Goal: Information Seeking & Learning: Learn about a topic

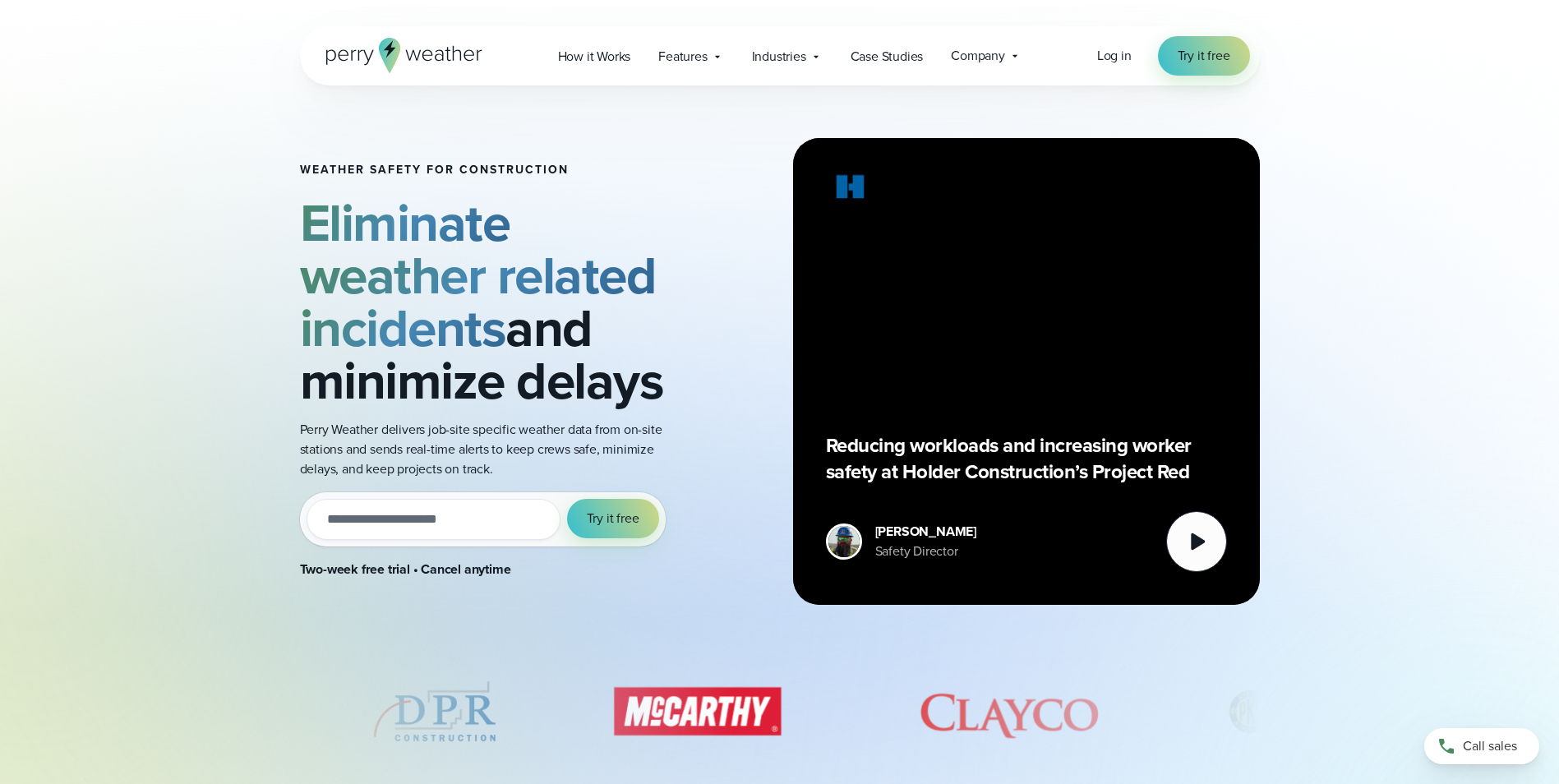
click at [373, 527] on input "email" at bounding box center [433, 519] width 254 height 41
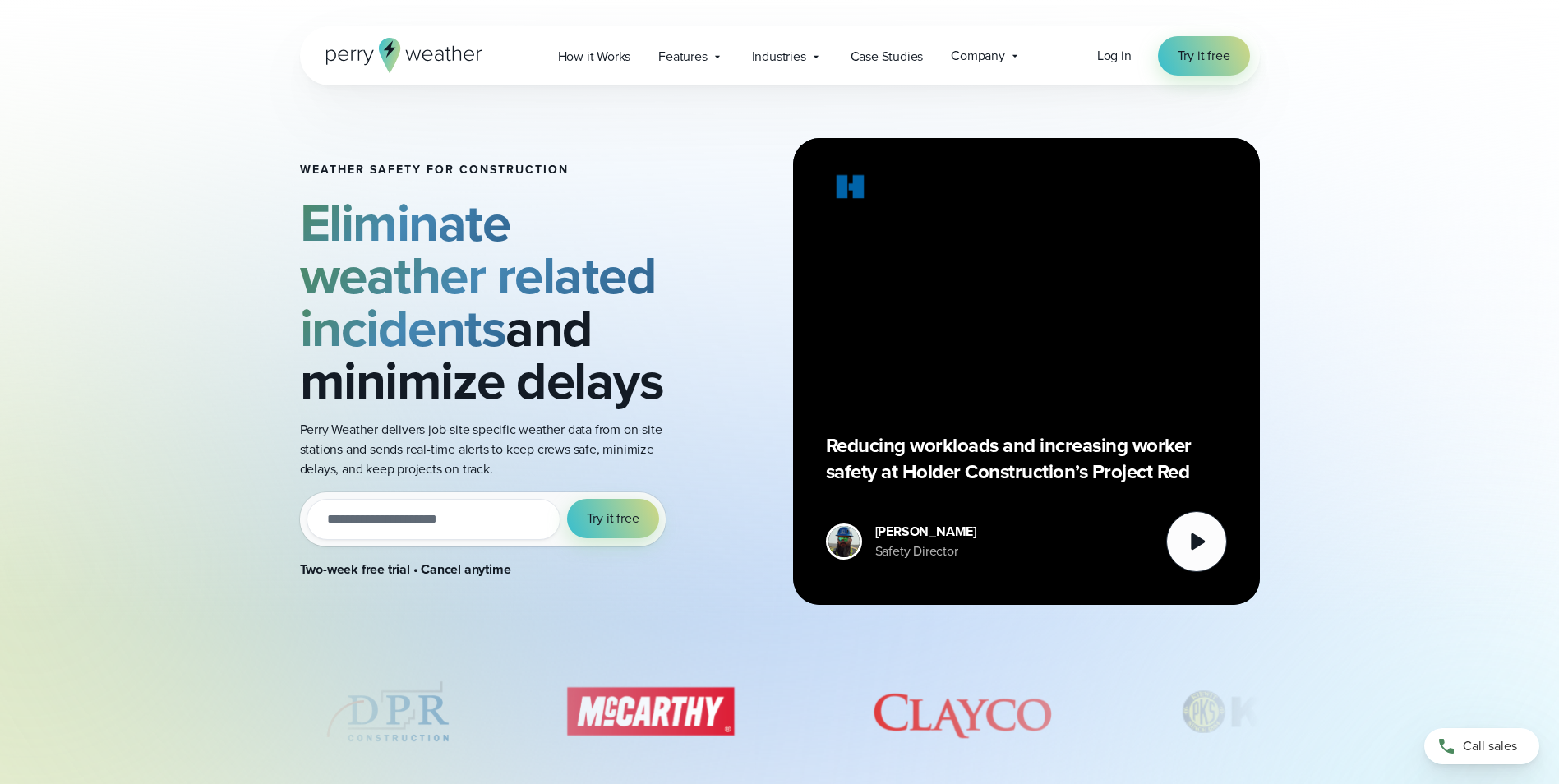
type input "**********"
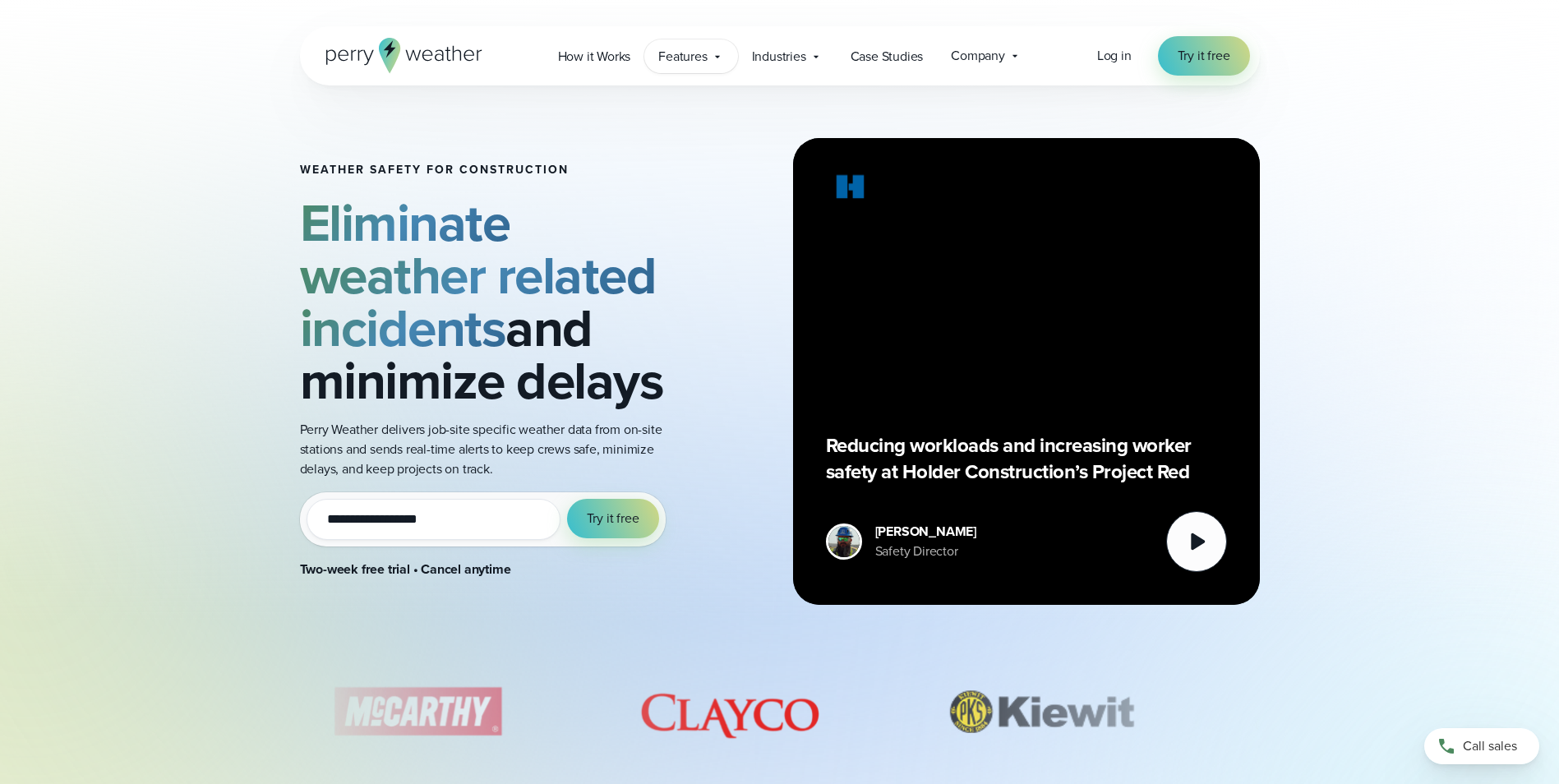
click at [723, 55] on icon at bounding box center [717, 56] width 13 height 13
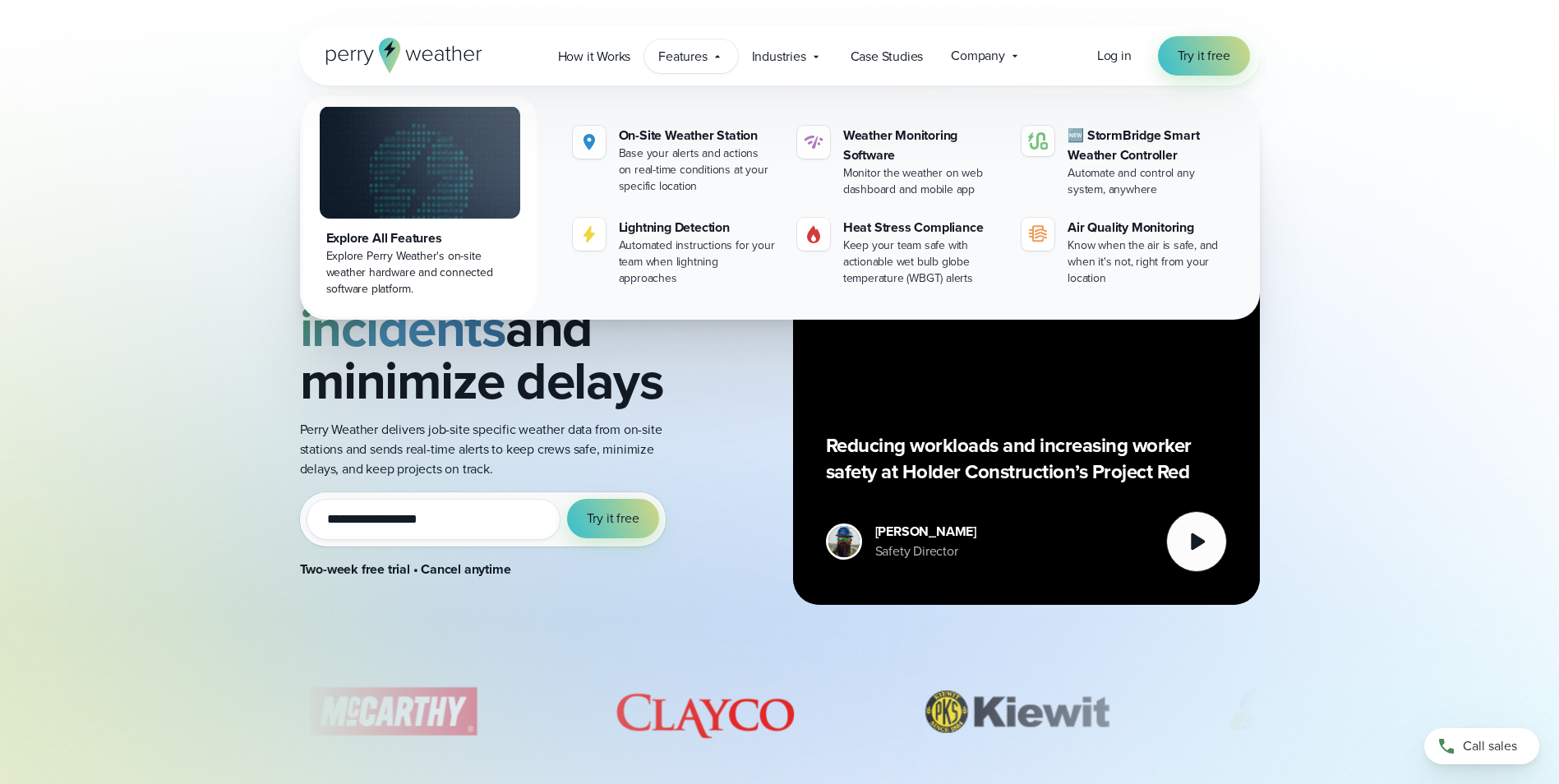
click at [723, 55] on icon at bounding box center [717, 56] width 13 height 13
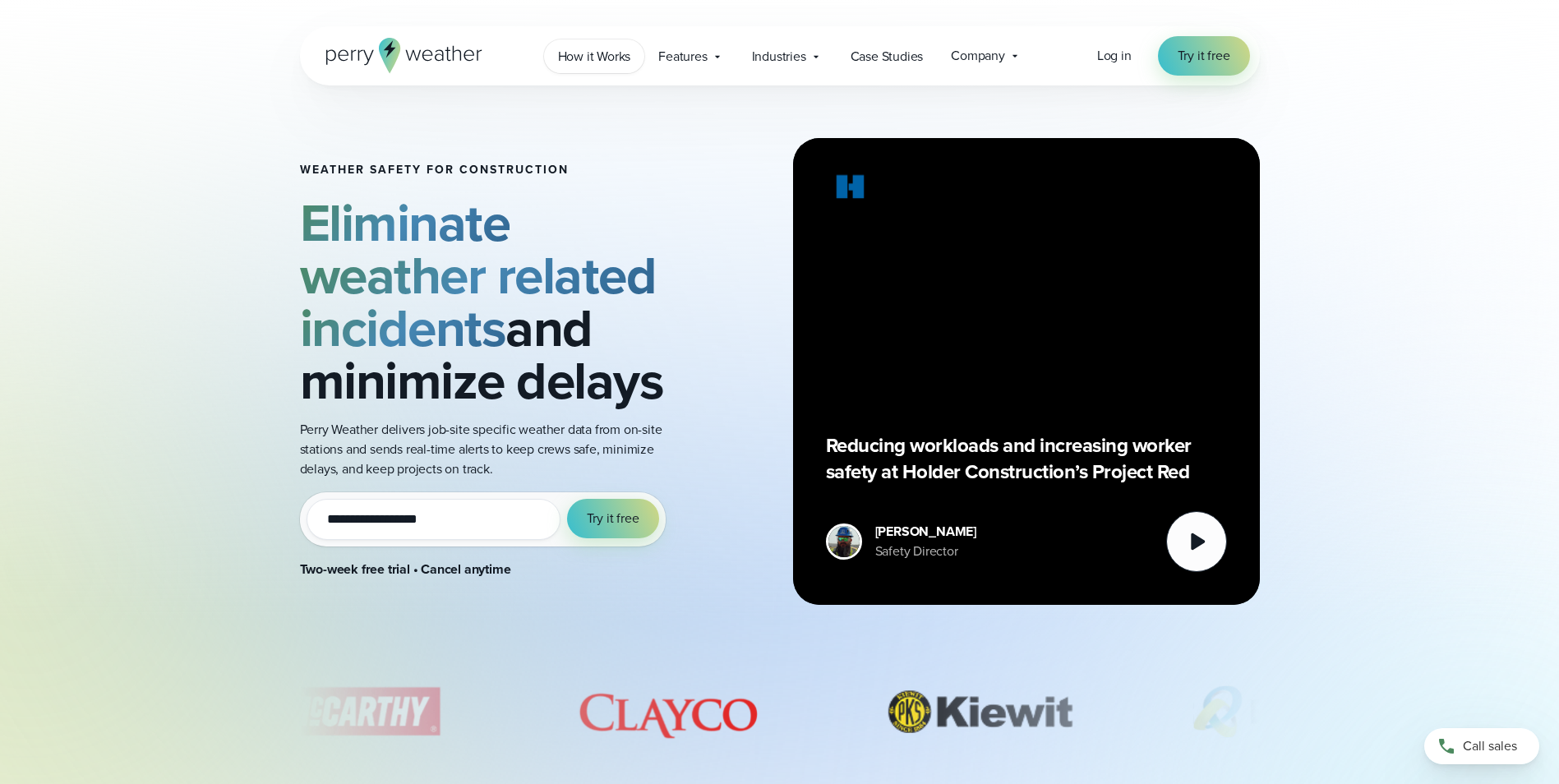
click at [610, 46] on span "How it Works" at bounding box center [594, 56] width 73 height 20
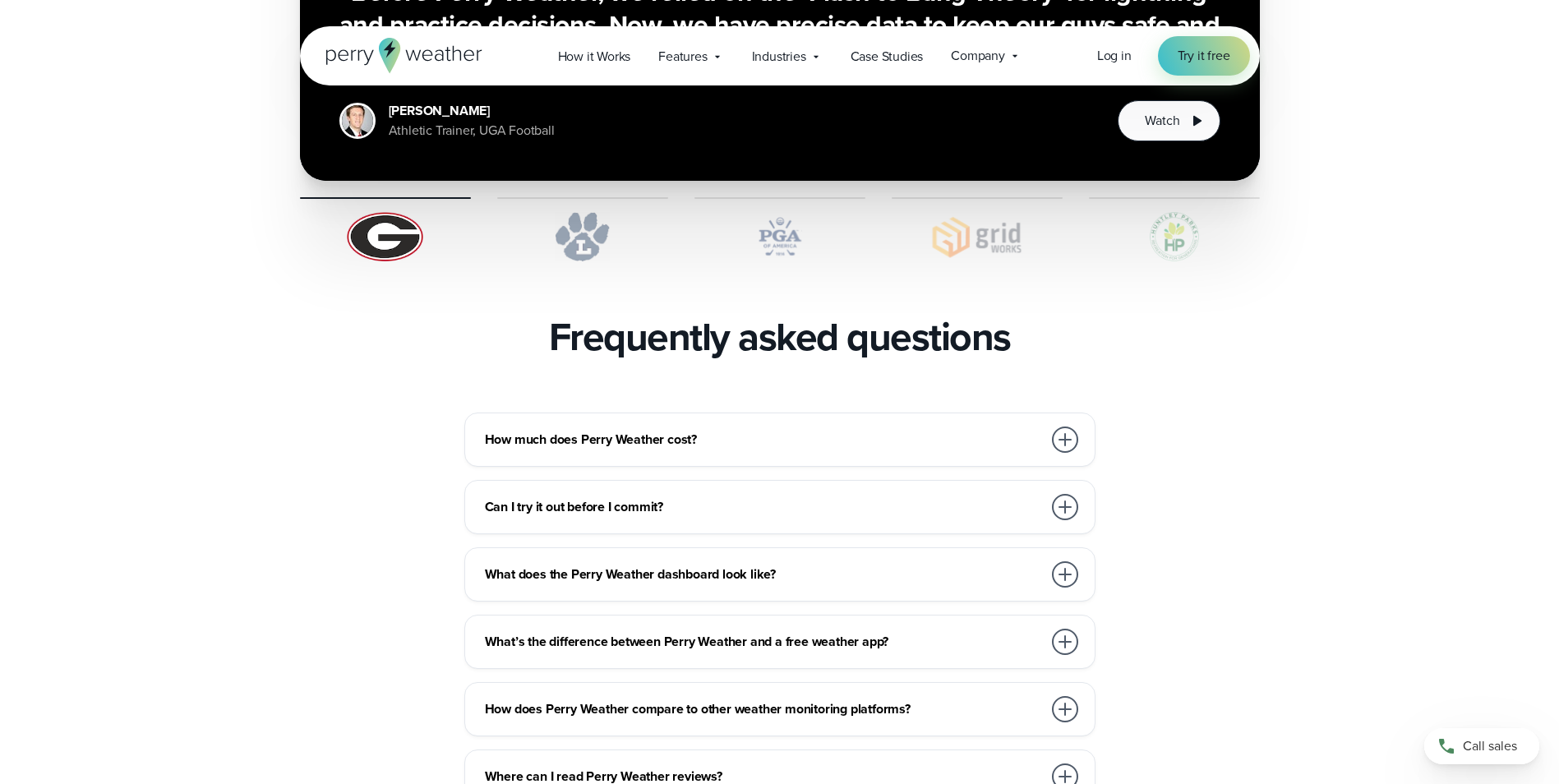
scroll to position [3369, 0]
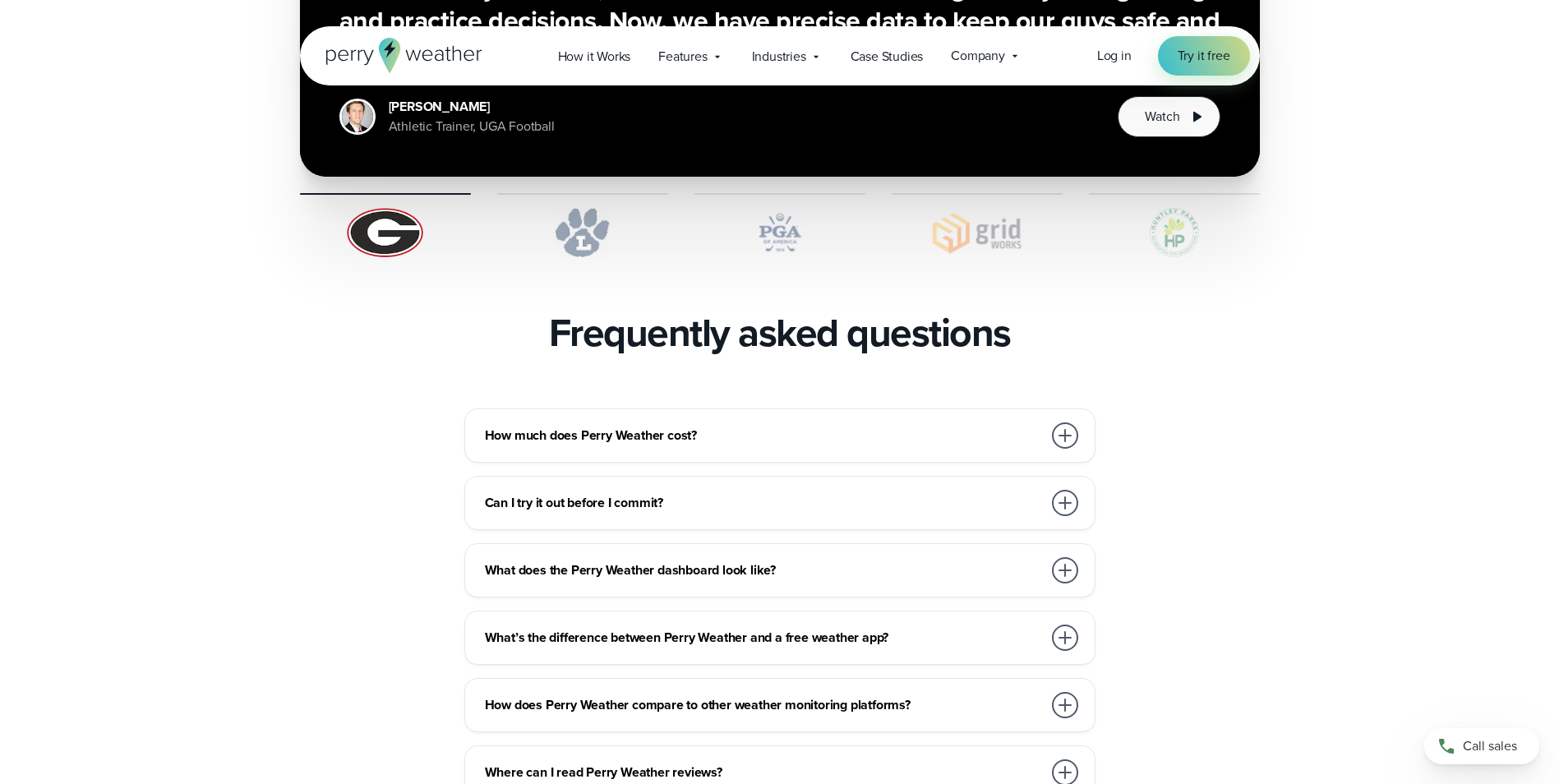
click at [1053, 419] on div at bounding box center [1065, 435] width 33 height 33
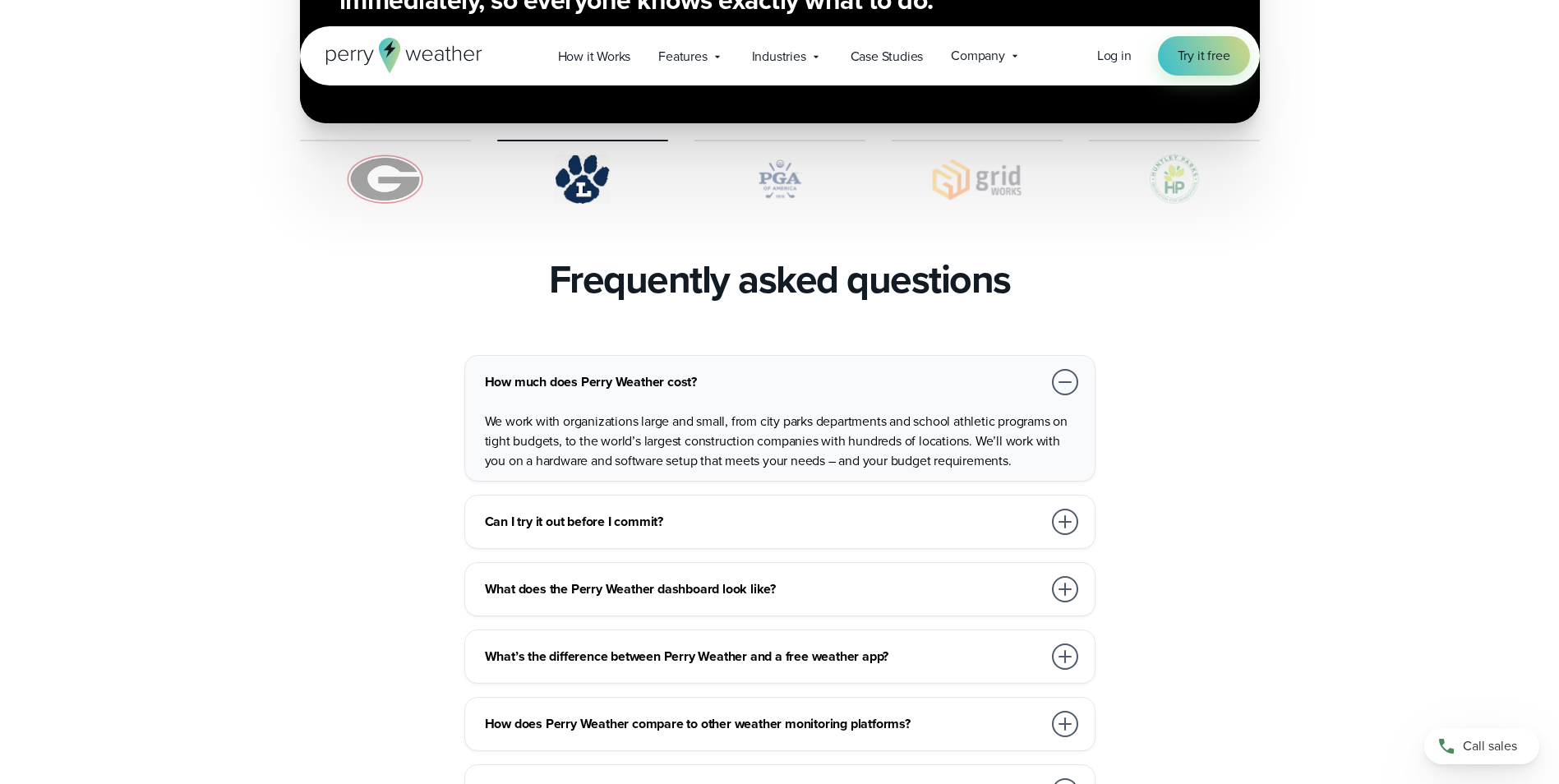
scroll to position [3451, 0]
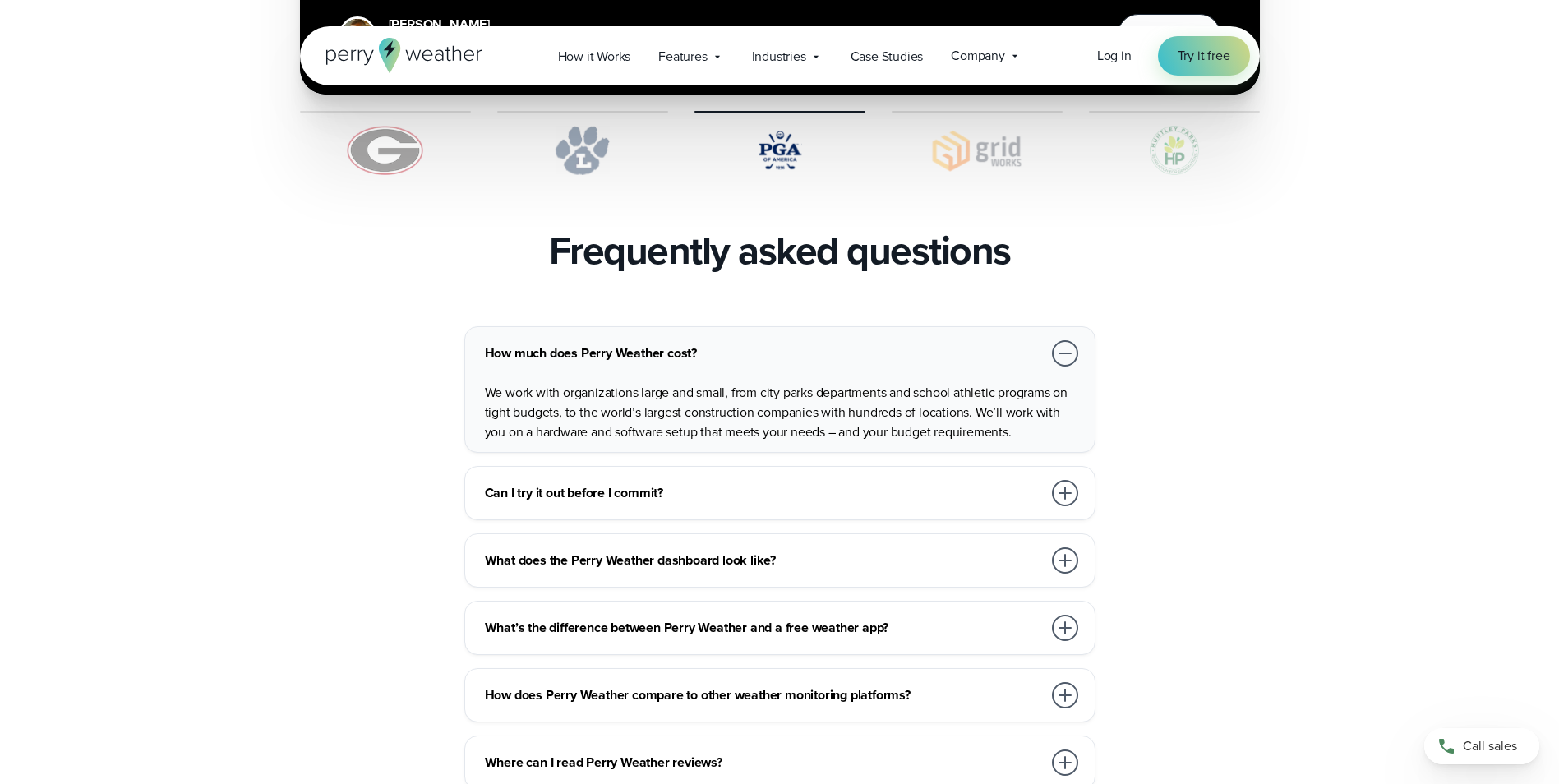
click at [1064, 340] on div at bounding box center [1065, 353] width 27 height 27
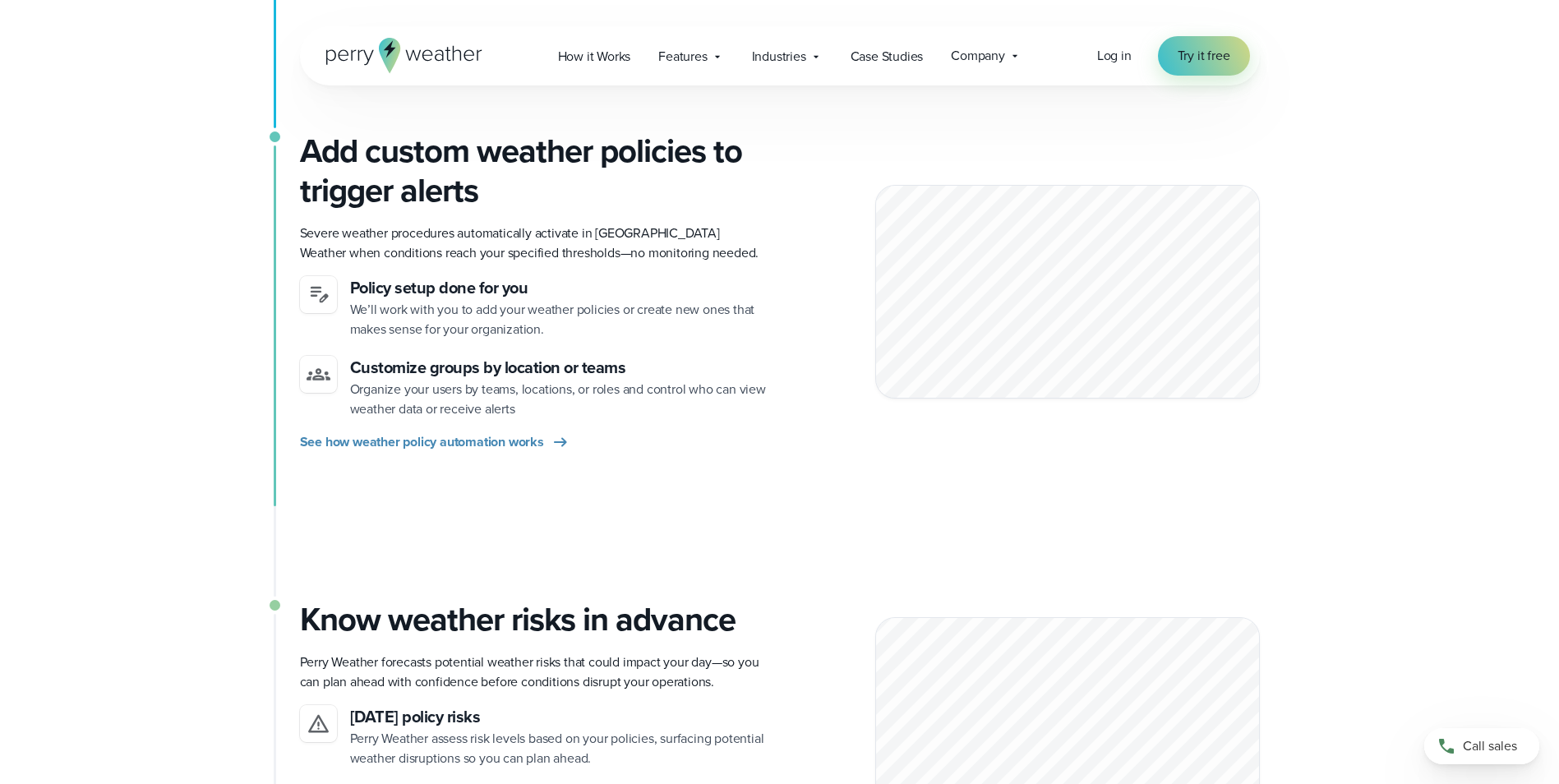
scroll to position [822, 0]
